Goal: Task Accomplishment & Management: Complete application form

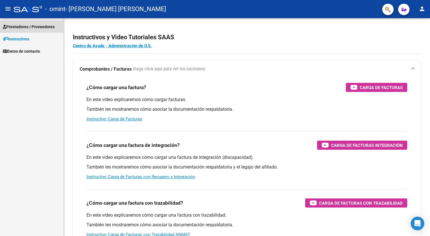
click at [37, 28] on span "Prestadores / Proveedores" at bounding box center [29, 27] width 52 height 6
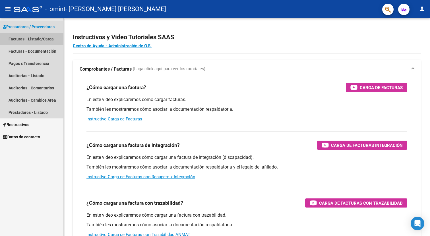
click at [45, 39] on link "Facturas - Listado/Carga" at bounding box center [31, 39] width 63 height 12
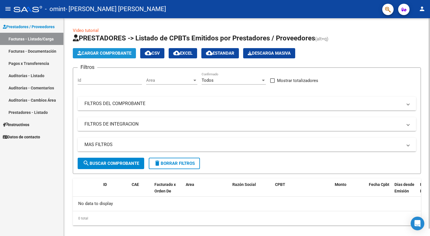
click at [92, 53] on span "Cargar Comprobante" at bounding box center [104, 53] width 54 height 5
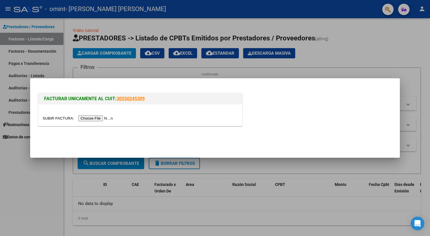
click at [105, 117] on input "file" at bounding box center [79, 118] width 72 height 6
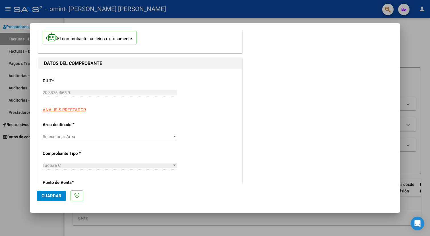
scroll to position [33, 0]
click at [97, 140] on div "Seleccionar Area Seleccionar Area" at bounding box center [110, 139] width 134 height 14
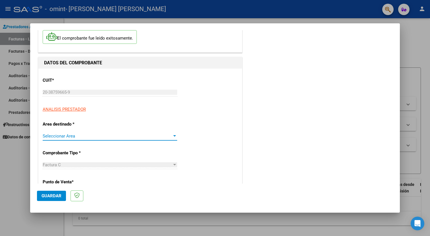
click at [97, 136] on span "Seleccionar Area" at bounding box center [107, 135] width 129 height 5
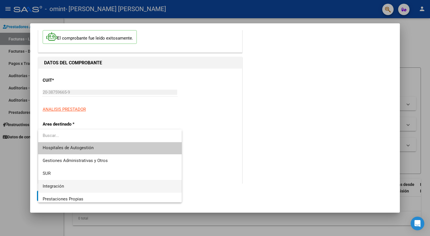
scroll to position [0, 0]
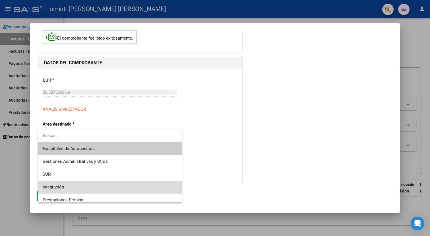
click at [77, 186] on span "Integración" at bounding box center [110, 186] width 134 height 13
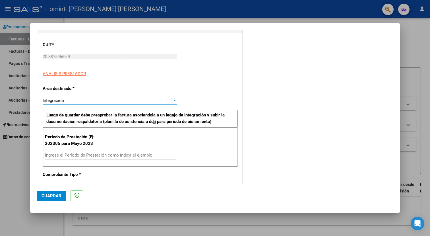
scroll to position [69, 0]
click at [87, 154] on input "Ingrese el Período de Prestación como indica el ejemplo" at bounding box center [110, 154] width 131 height 5
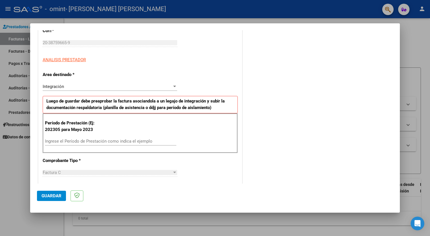
scroll to position [84, 0]
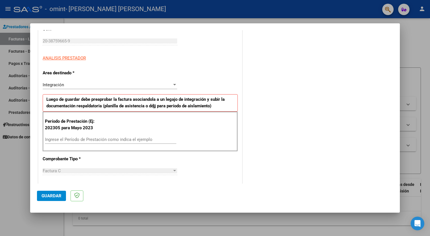
click at [90, 138] on input "Ingrese el Período de Prestación como indica el ejemplo" at bounding box center [110, 139] width 131 height 5
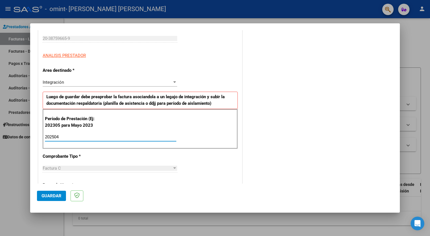
scroll to position [0, 0]
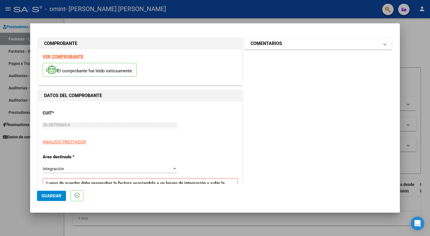
type input "202504"
click at [291, 45] on mat-panel-title "COMENTARIOS" at bounding box center [314, 43] width 128 height 7
click at [290, 86] on div at bounding box center [299, 79] width 86 height 19
click at [290, 84] on div at bounding box center [299, 79] width 86 height 19
click at [290, 81] on textarea at bounding box center [303, 76] width 94 height 11
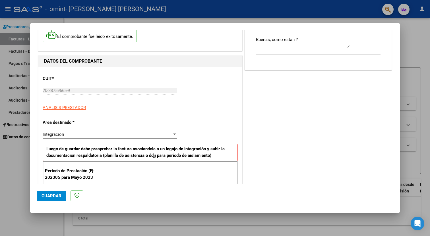
scroll to position [36, 0]
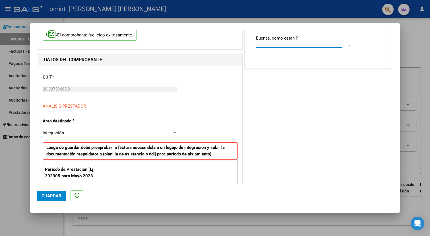
click at [277, 43] on textarea "Buenas, como estan ?" at bounding box center [303, 40] width 94 height 11
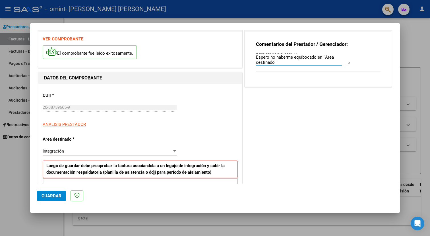
scroll to position [16, 0]
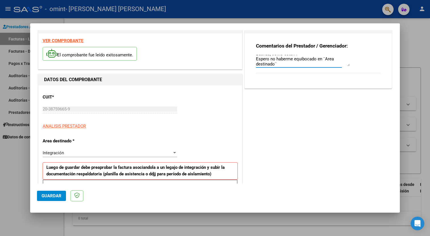
click at [303, 59] on textarea "Buenas, como estan ? Espero no haberme equibocado en ¨Area destinado¨" at bounding box center [303, 60] width 94 height 11
click at [295, 64] on textarea "Buenas, como estan ? Espero no haberme equivocado en ¨Area destinado¨" at bounding box center [303, 60] width 94 height 11
click at [303, 59] on textarea "Buenas, como estan ? Espero no haberme equivocado en ¨Area destinado¨" at bounding box center [303, 60] width 94 height 11
drag, startPoint x: 283, startPoint y: 65, endPoint x: 235, endPoint y: 37, distance: 55.4
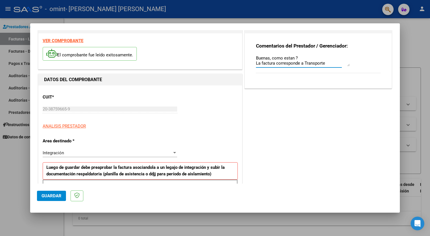
type textarea "Buenas, como estan ? La factura corresponde a Transporte Espero no haberme equi…"
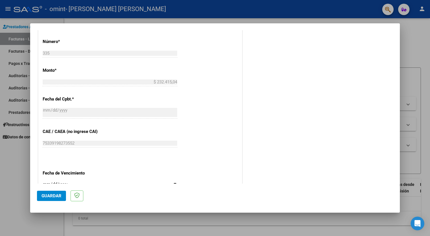
scroll to position [335, 0]
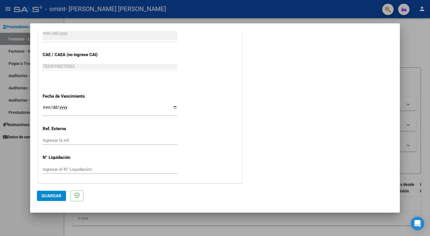
click at [51, 196] on span "Guardar" at bounding box center [51, 195] width 20 height 5
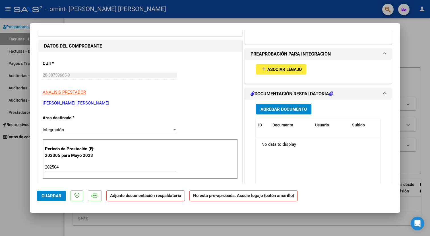
scroll to position [0, 0]
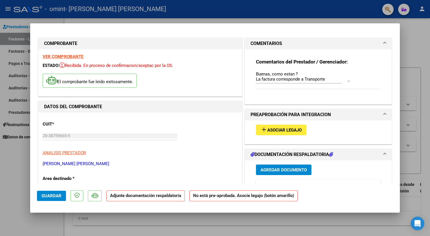
click at [276, 168] on span "Agregar Documento" at bounding box center [283, 169] width 46 height 5
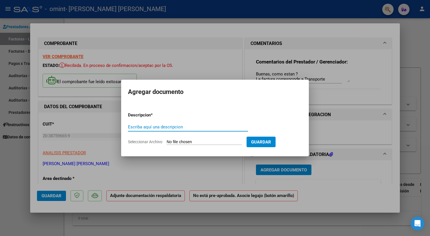
click at [164, 128] on input "Escriba aquí una descripcion" at bounding box center [188, 126] width 120 height 5
type input "Planilla de asistencia Abril"
click at [236, 142] on input "Seleccionar Archivo" at bounding box center [203, 141] width 75 height 5
type input "C:\fakepath\Planilla Abril OMINT.pdf"
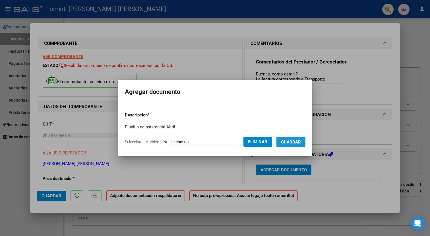
click at [294, 140] on span "Guardar" at bounding box center [291, 141] width 20 height 5
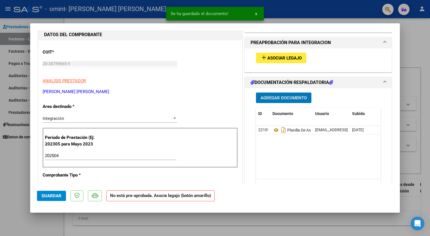
scroll to position [73, 0]
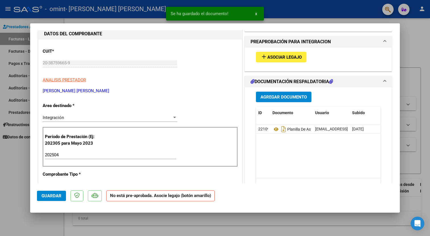
click at [70, 151] on div "202504 Ingrese el Período de Prestación como indica el ejemplo" at bounding box center [110, 154] width 131 height 9
click at [65, 151] on div "202504 Ingrese el Período de Prestación como indica el ejemplo" at bounding box center [110, 154] width 131 height 9
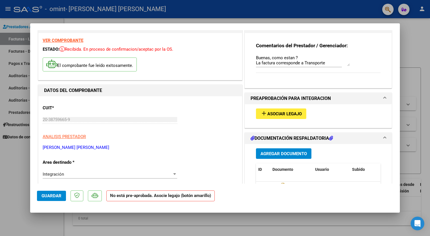
scroll to position [0, 0]
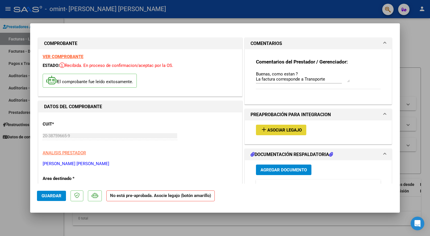
click at [268, 130] on span "Asociar Legajo" at bounding box center [284, 129] width 34 height 5
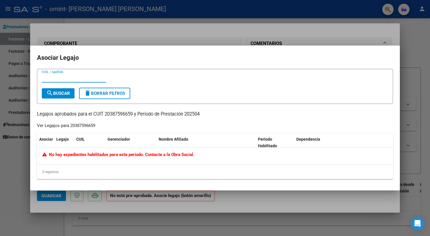
click at [72, 78] on input "CUIL / Apellido" at bounding box center [74, 77] width 64 height 5
type input "20387596659"
click at [64, 92] on span "search Buscar" at bounding box center [58, 93] width 24 height 5
click at [300, 23] on div at bounding box center [215, 118] width 430 height 236
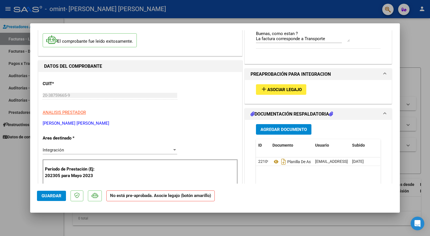
scroll to position [41, 0]
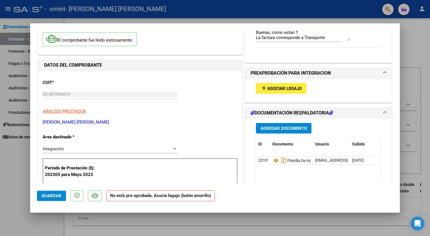
click at [272, 87] on span "Asociar Legajo" at bounding box center [284, 88] width 34 height 5
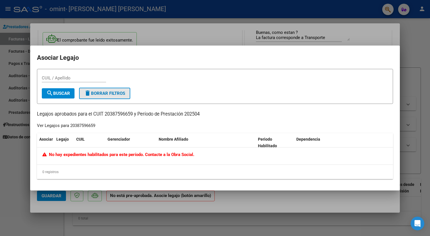
click at [91, 92] on mat-icon "delete" at bounding box center [87, 92] width 7 height 7
click at [102, 36] on div at bounding box center [215, 118] width 430 height 236
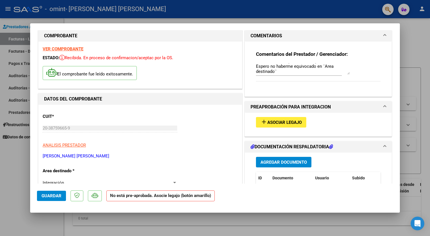
scroll to position [11, 0]
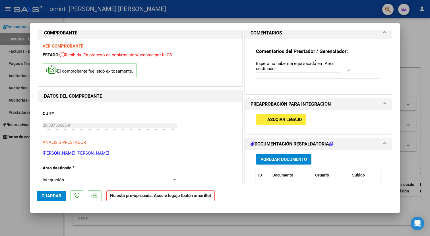
click at [385, 103] on span at bounding box center [384, 104] width 2 height 7
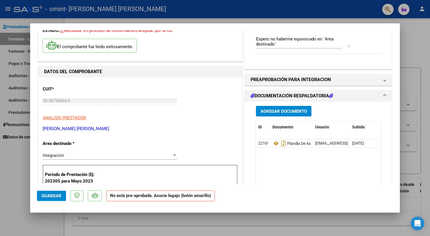
scroll to position [37, 0]
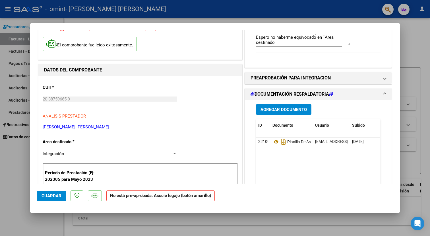
click at [53, 193] on span "Guardar" at bounding box center [51, 195] width 20 height 5
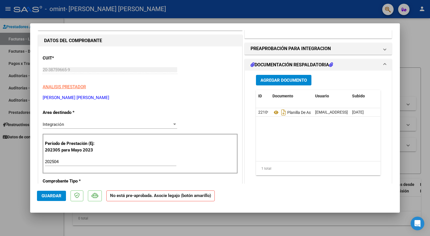
scroll to position [68, 0]
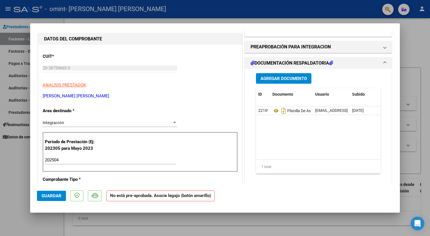
click at [152, 194] on strong "No está pre-aprobada. Asocie legajo (botón amarillo)" at bounding box center [160, 195] width 108 height 11
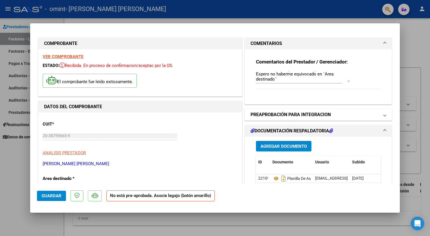
click at [290, 109] on mat-expansion-panel-header "PREAPROBACIÓN PARA INTEGRACION" at bounding box center [318, 114] width 147 height 11
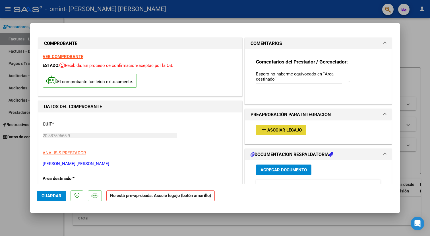
click at [284, 129] on span "Asociar Legajo" at bounding box center [284, 129] width 34 height 5
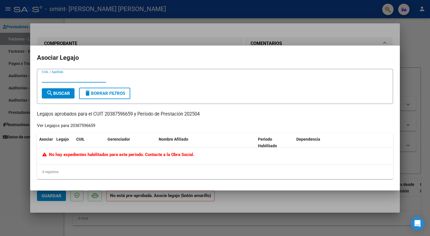
click at [79, 80] on input "CUIL / Apellido" at bounding box center [74, 77] width 64 height 5
type input "[PERSON_NAME]"
click at [90, 39] on div at bounding box center [215, 118] width 430 height 236
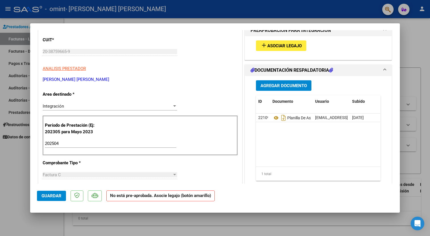
scroll to position [78, 0]
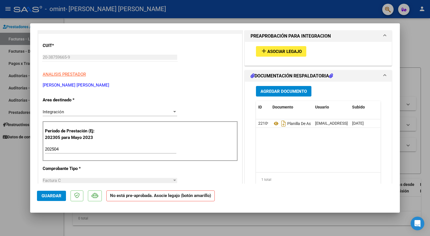
click at [186, 14] on div at bounding box center [215, 118] width 430 height 236
type input "$ 0,00"
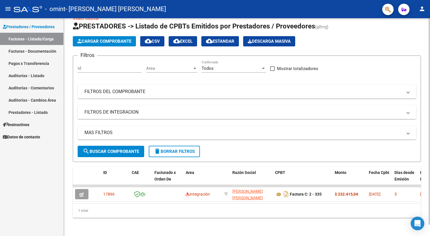
scroll to position [2, 0]
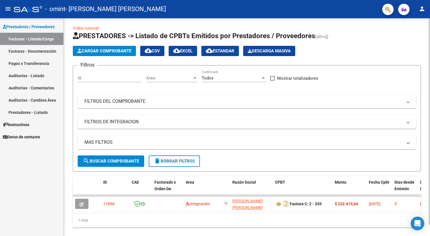
click at [94, 51] on span "Cargar Comprobante" at bounding box center [104, 50] width 54 height 5
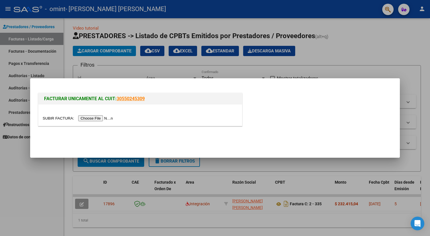
click at [103, 116] on input "file" at bounding box center [79, 118] width 72 height 6
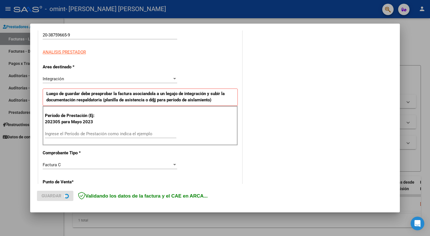
scroll to position [91, 0]
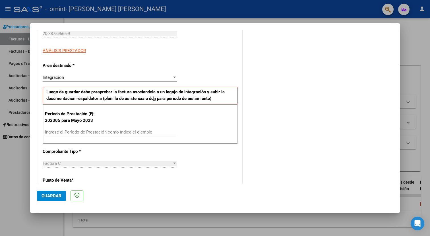
click at [102, 130] on input "Ingrese el Período de Prestación como indica el ejemplo" at bounding box center [110, 131] width 131 height 5
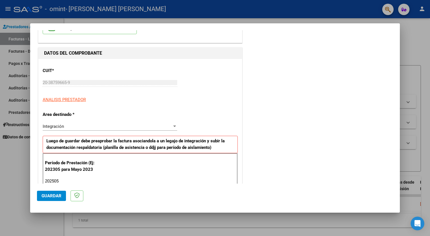
scroll to position [0, 0]
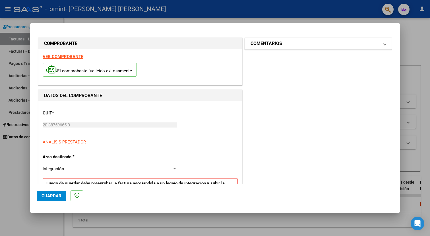
type input "202505"
click at [312, 40] on mat-panel-title "COMENTARIOS" at bounding box center [314, 43] width 128 height 7
click at [284, 77] on textarea at bounding box center [303, 76] width 94 height 11
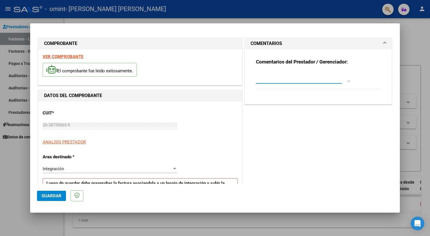
paste textarea "Buenas, como estan ? La factura corresponde a Transporte Espero no haberme equi…"
click at [284, 77] on textarea "Buenas, como estan ? La factura corresponde a Transporte Espero no haberme equi…" at bounding box center [303, 76] width 94 height 11
click at [263, 80] on textarea "Buenas, como estan ? La factura corresponde a Transporte Espero no haberme equi…" at bounding box center [303, 76] width 94 height 11
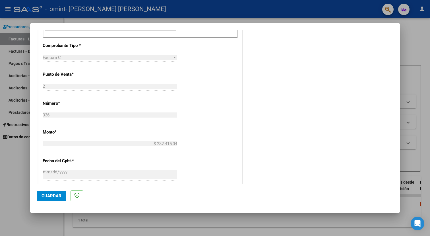
scroll to position [198, 0]
type textarea "Buenas, como estan ? La factura corresponde a Transporte Espero no haberme equi…"
click at [60, 197] on span "Guardar" at bounding box center [51, 195] width 20 height 5
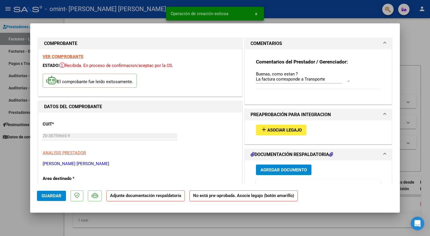
click at [266, 169] on span "Agregar Documento" at bounding box center [283, 169] width 46 height 5
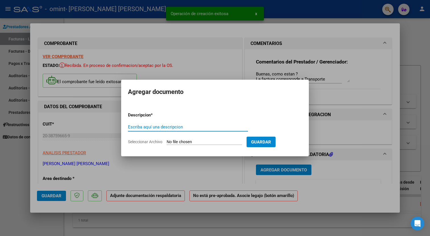
click at [191, 127] on input "Escriba aquí una descripcion" at bounding box center [188, 126] width 120 height 5
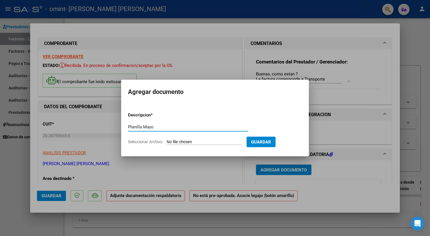
type input "Planilla Mayo"
click at [222, 143] on input "Seleccionar Archivo" at bounding box center [203, 141] width 75 height 5
type input "C:\fakepath\Planilla Mayo OMINT.pdf"
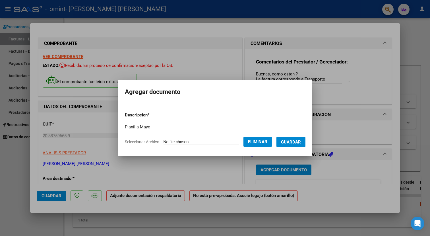
click at [293, 142] on span "Guardar" at bounding box center [291, 141] width 20 height 5
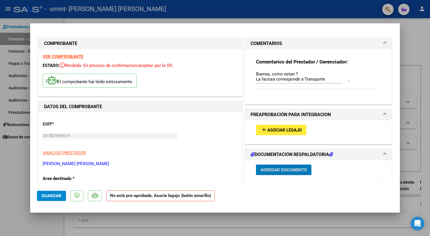
click at [99, 16] on div at bounding box center [215, 118] width 430 height 236
type input "$ 0,00"
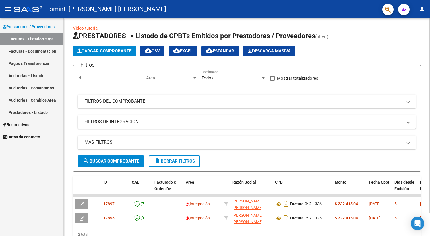
click at [95, 50] on span "Cargar Comprobante" at bounding box center [104, 50] width 54 height 5
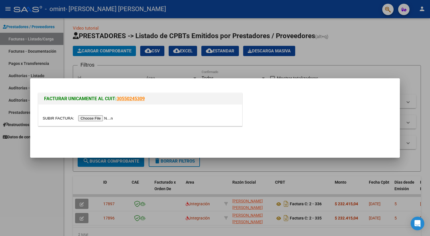
click at [91, 120] on input "file" at bounding box center [79, 118] width 72 height 6
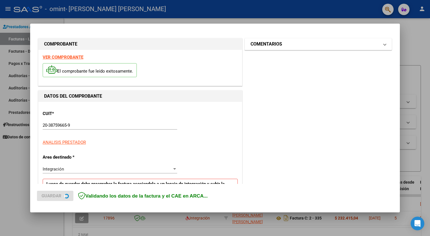
click at [276, 46] on h1 "COMENTARIOS" at bounding box center [266, 44] width 32 height 7
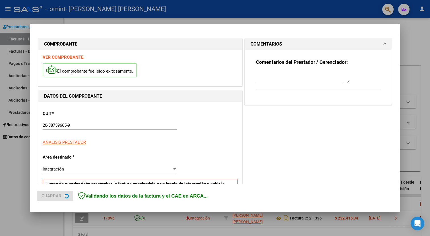
click at [276, 73] on textarea at bounding box center [303, 76] width 94 height 11
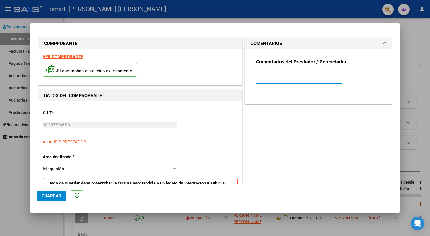
paste textarea "Buenas, como estan ? La factura corresponde a Transporte Espero no haberme equi…"
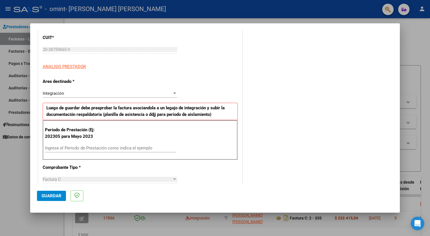
scroll to position [90, 0]
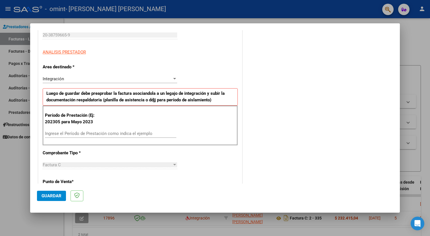
type textarea "Buenas, como estan ? La factura corresponde a Transporte Espero no haberme equi…"
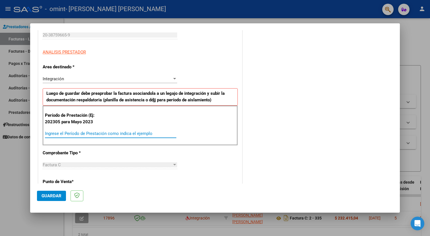
click at [69, 134] on input "Ingrese el Período de Prestación como indica el ejemplo" at bounding box center [110, 133] width 131 height 5
type input "202506"
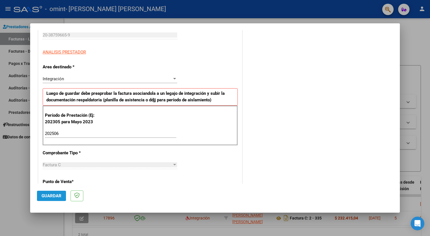
click at [65, 193] on button "Guardar" at bounding box center [51, 195] width 29 height 10
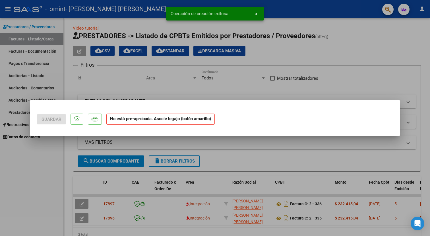
scroll to position [0, 0]
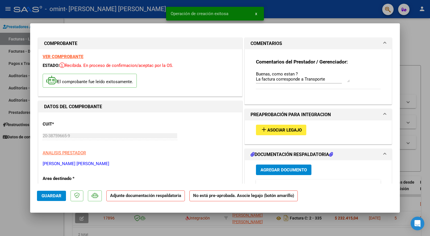
click at [278, 169] on span "Agregar Documento" at bounding box center [283, 169] width 46 height 5
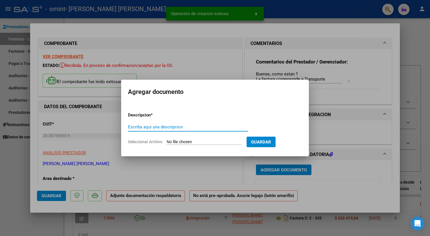
click at [160, 124] on input "Escriba aquí una descripcion" at bounding box center [188, 126] width 120 height 5
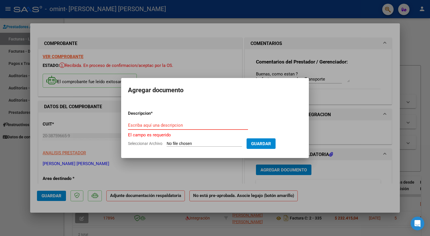
click at [146, 124] on input "Escriba aquí una descripcion" at bounding box center [188, 124] width 120 height 5
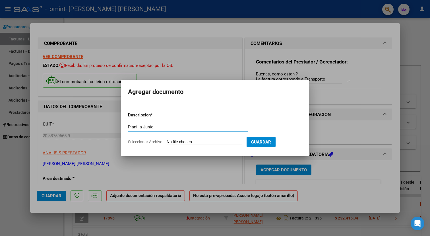
type input "Planilla Junio"
click at [181, 139] on input "Seleccionar Archivo" at bounding box center [203, 141] width 75 height 5
type input "C:\fakepath\Planilla Junio OMINT.pdf"
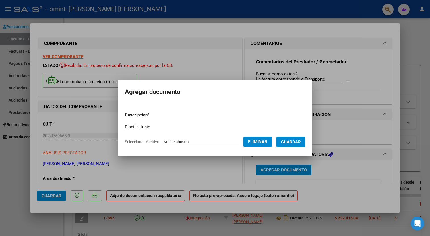
click at [294, 142] on span "Guardar" at bounding box center [291, 141] width 20 height 5
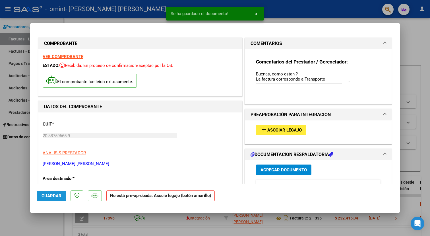
click at [54, 196] on span "Guardar" at bounding box center [51, 195] width 20 height 5
click at [123, 19] on div at bounding box center [215, 118] width 430 height 236
type input "$ 0,00"
